Goal: Information Seeking & Learning: Understand process/instructions

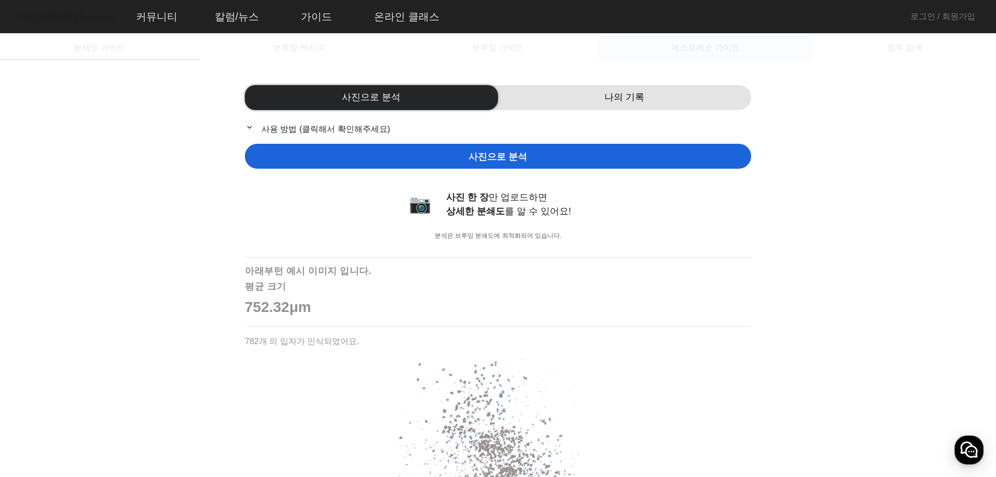
click at [716, 47] on span "에스프레소 가이드" at bounding box center [705, 48] width 68 height 8
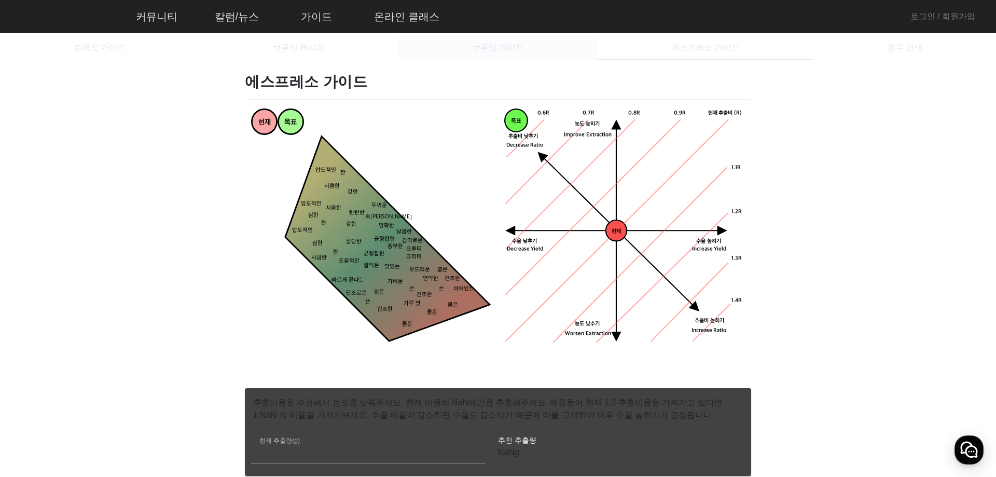
click at [520, 55] on span "브루잉 가이드" at bounding box center [498, 47] width 52 height 25
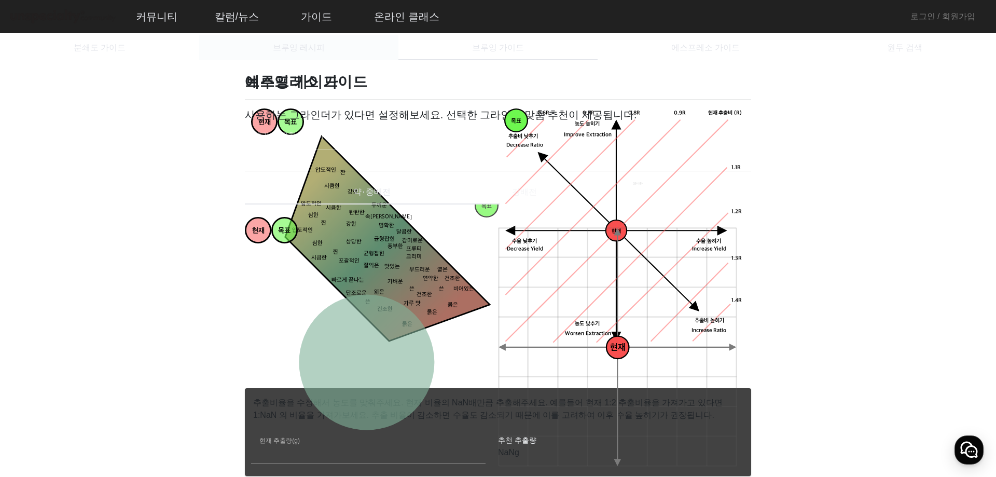
click at [325, 53] on div "브루잉 레시피" at bounding box center [298, 47] width 199 height 25
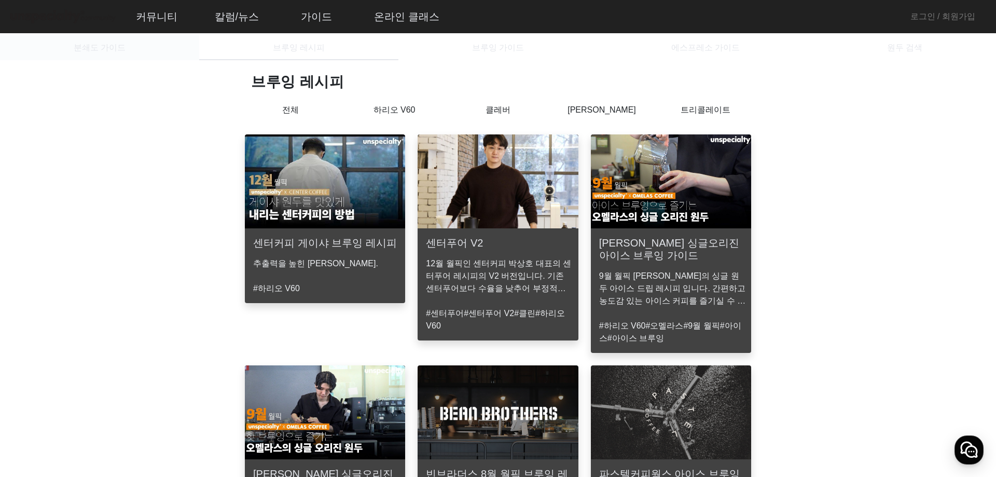
click at [110, 44] on span "분쇄도 가이드" at bounding box center [100, 48] width 52 height 8
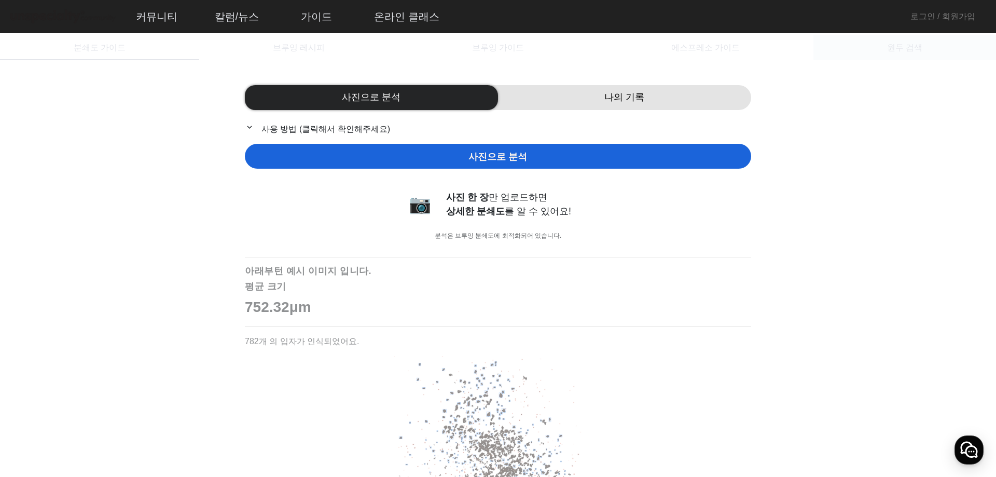
click at [898, 51] on span "원두 검색" at bounding box center [904, 48] width 35 height 8
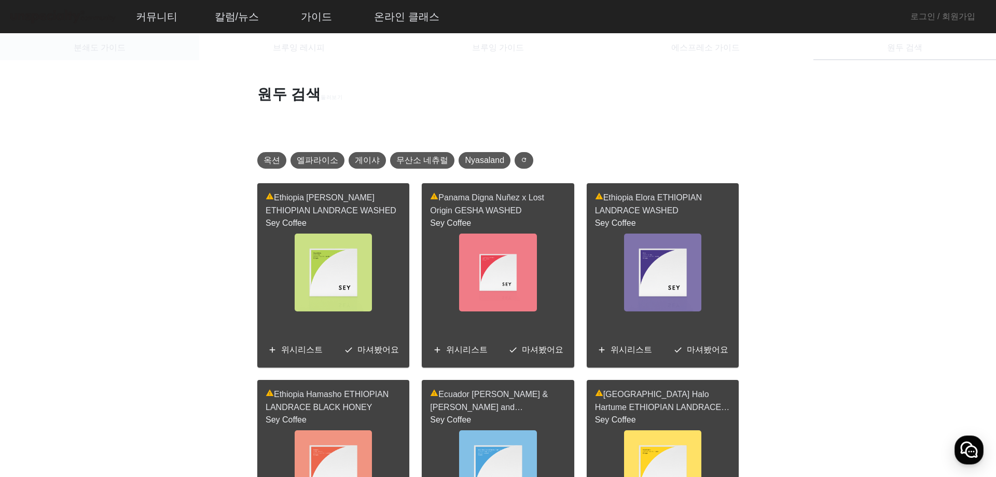
click at [89, 44] on span "분쇄도 가이드" at bounding box center [100, 48] width 52 height 8
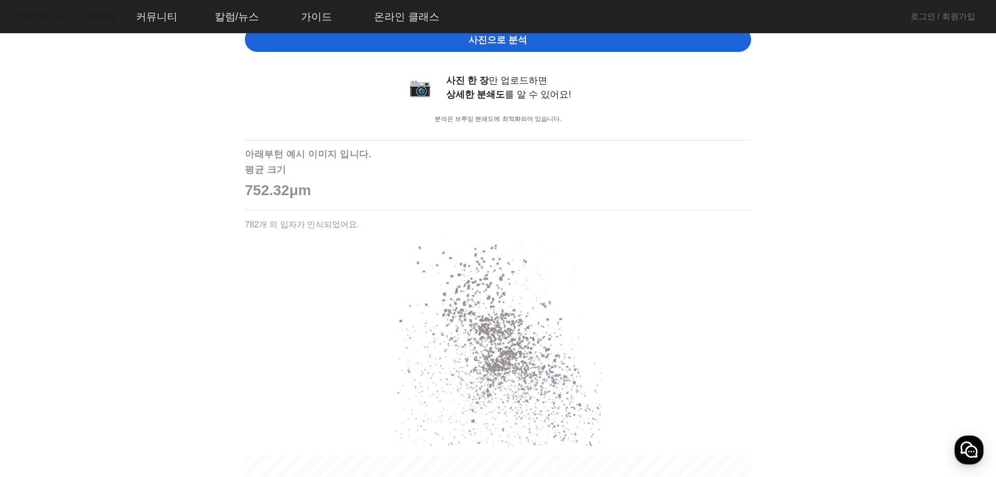
scroll to position [714, 0]
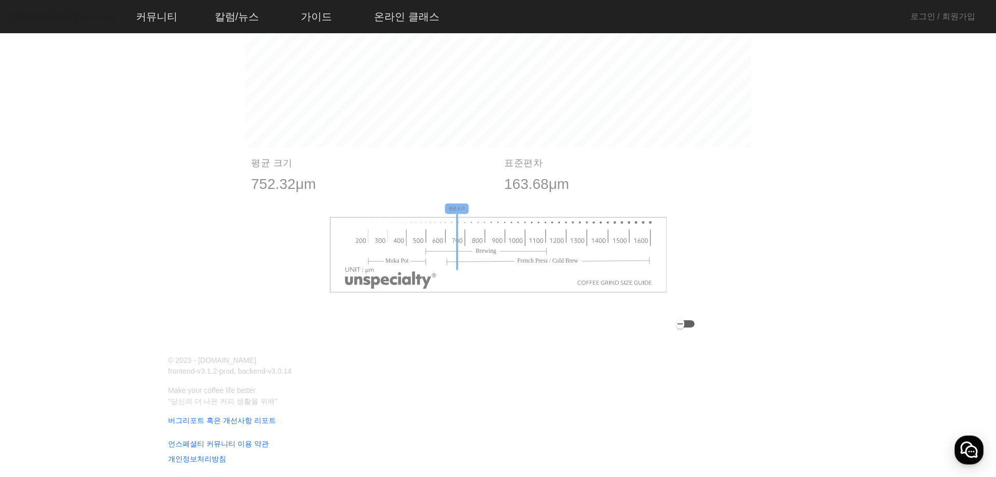
click at [694, 323] on div "button" at bounding box center [685, 323] width 19 height 7
click at [692, 325] on icon "button" at bounding box center [688, 323] width 8 height 9
click at [694, 325] on div "button" at bounding box center [685, 323] width 19 height 7
click at [357, 253] on image at bounding box center [498, 254] width 338 height 76
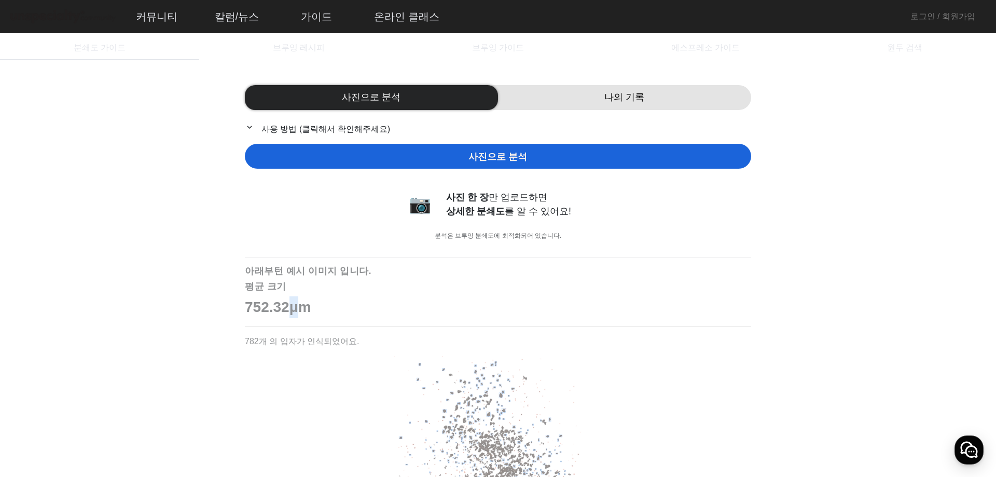
drag, startPoint x: 305, startPoint y: 310, endPoint x: 292, endPoint y: 308, distance: 13.1
click at [292, 308] on p "752.32μm" at bounding box center [498, 307] width 506 height 22
click at [313, 309] on p "752.32μm" at bounding box center [498, 307] width 506 height 22
drag, startPoint x: 313, startPoint y: 309, endPoint x: 317, endPoint y: 314, distance: 6.3
click at [300, 309] on p "752.32μm" at bounding box center [498, 307] width 506 height 22
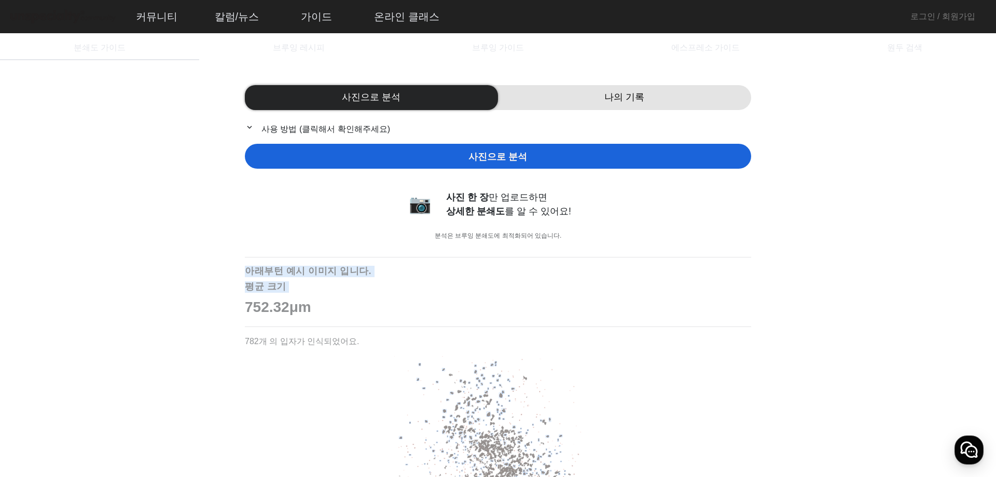
click at [317, 315] on p "752.32μm" at bounding box center [498, 307] width 506 height 22
click at [299, 311] on p "752.32μm" at bounding box center [498, 307] width 506 height 22
click at [291, 310] on p "752.32μm" at bounding box center [498, 307] width 506 height 22
click at [345, 313] on p "752.32μm" at bounding box center [498, 307] width 506 height 22
drag, startPoint x: 336, startPoint y: 314, endPoint x: 295, endPoint y: 311, distance: 40.6
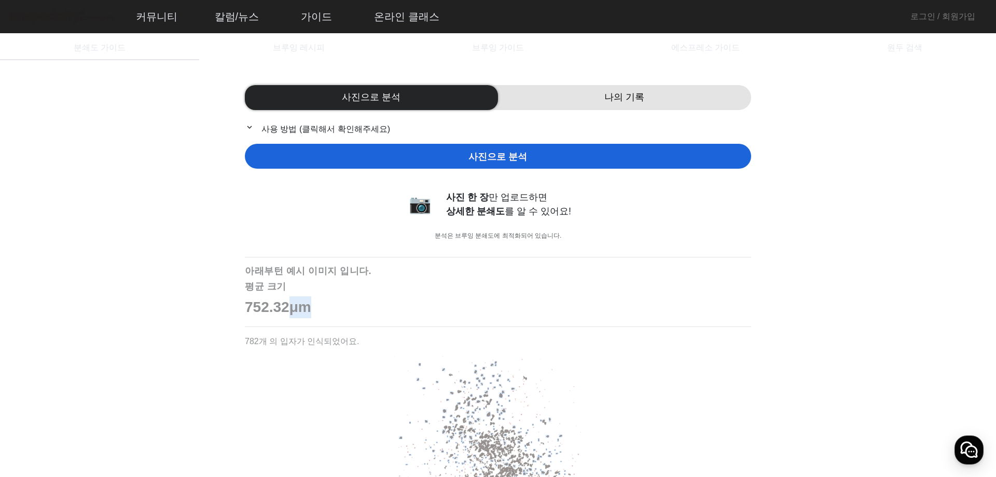
click at [295, 311] on p "752.32μm" at bounding box center [498, 307] width 506 height 22
copy p "μm"
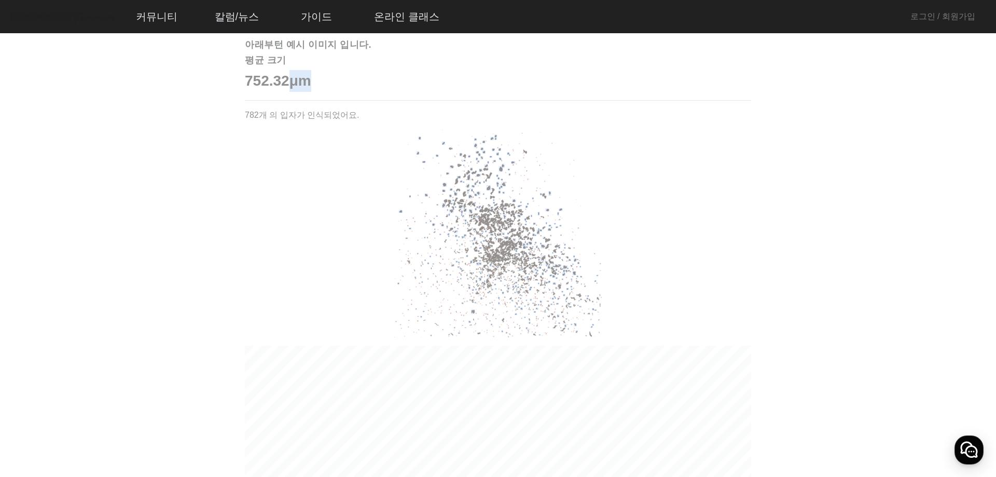
scroll to position [259, 0]
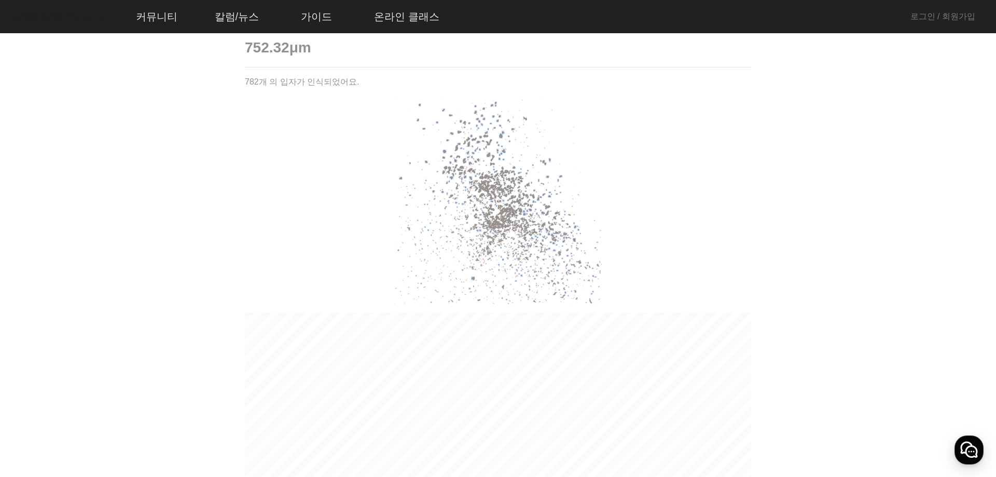
click at [769, 238] on app-grind-compass "사진으로 분석 나의 기록 expand_more 사용 방법 (클릭해서 확인해주세요) 사진으로 분석 📷 사진 한 장 만 업로드하면 상세한 분쇄도 …" at bounding box center [497, 298] width 971 height 970
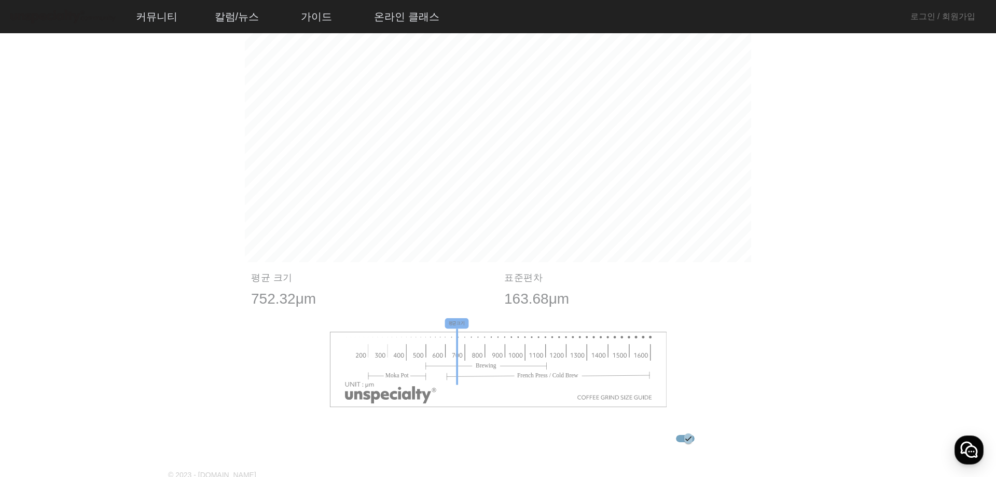
scroll to position [714, 0]
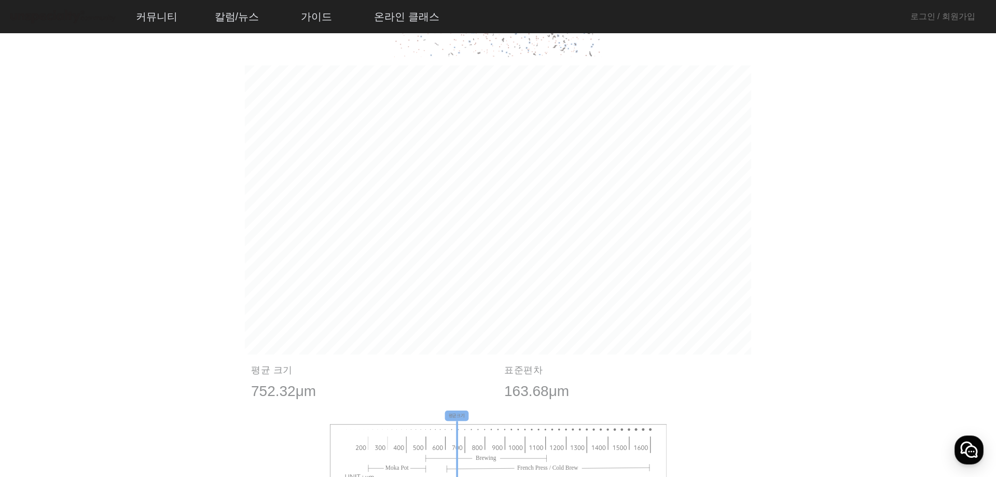
scroll to position [454, 0]
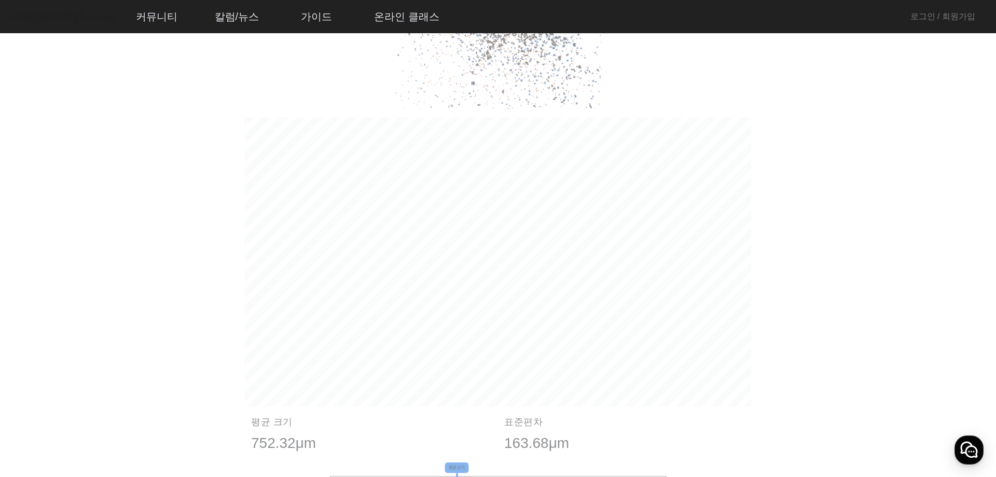
click at [4, 152] on div "사진으로 분석 나의 기록 expand_more 사용 방법 (클릭해서 확인해주세요) 사진으로 분석 📷 사진 한 장 만 업로드하면 상세한 분쇄도 …" at bounding box center [498, 109] width 996 height 983
